Goal: Go to known website: Access a specific website the user already knows

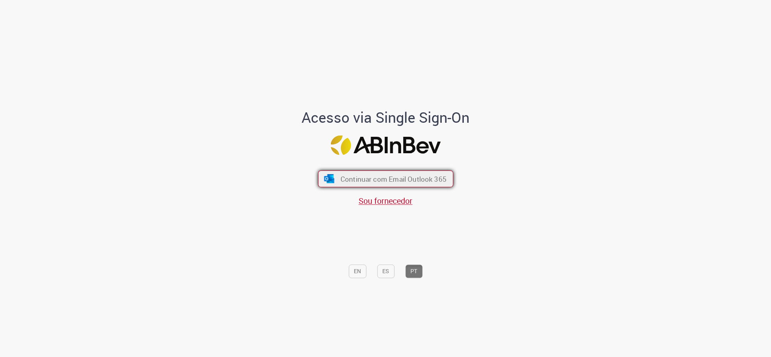
click at [327, 173] on button "Continuar com Email Outlook 365" at bounding box center [385, 179] width 135 height 17
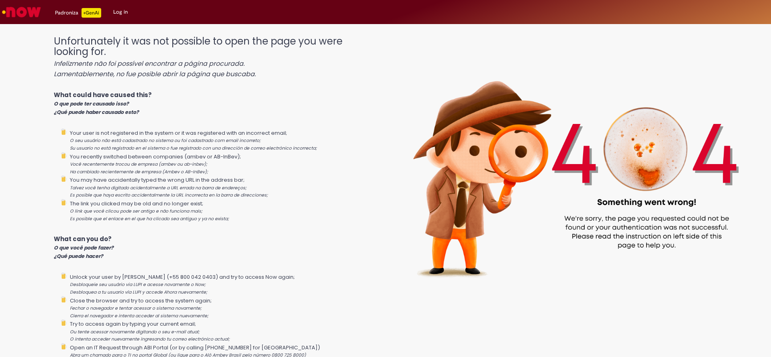
click at [12, 14] on img "Go to homepage" at bounding box center [21, 12] width 41 height 16
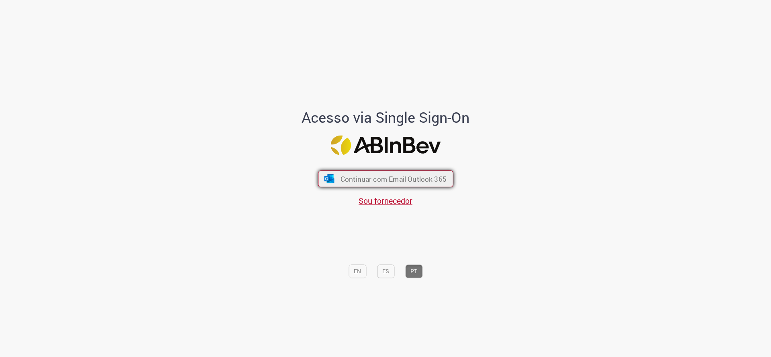
click at [326, 180] on img "submit" at bounding box center [329, 178] width 12 height 9
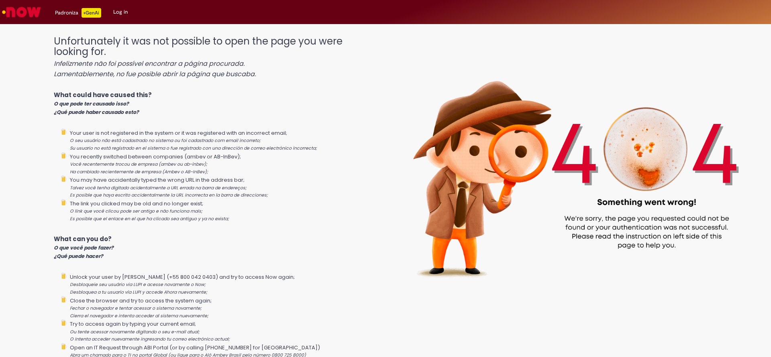
click at [328, 176] on li "You may have accidentally typed the wrong URL in the address bar; Talvez você t…" at bounding box center [223, 188] width 307 height 24
click at [117, 16] on link "Log in" at bounding box center [120, 12] width 27 height 24
click at [60, 13] on div "Padroniza +GenAi" at bounding box center [78, 13] width 46 height 10
click at [22, 12] on img "Go to homepage" at bounding box center [21, 12] width 41 height 16
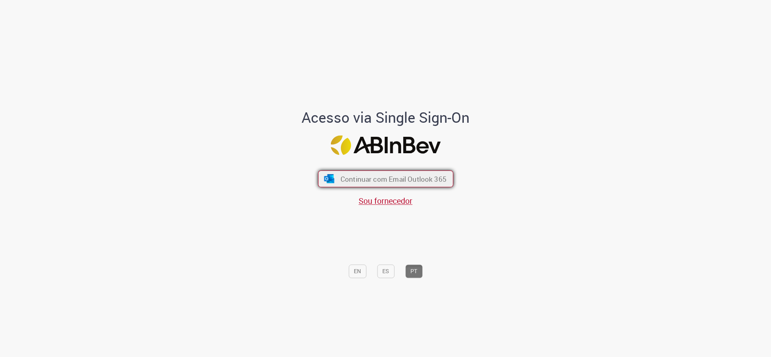
click at [360, 181] on span "Continuar com Email Outlook 365" at bounding box center [393, 178] width 106 height 9
